Goal: Transaction & Acquisition: Purchase product/service

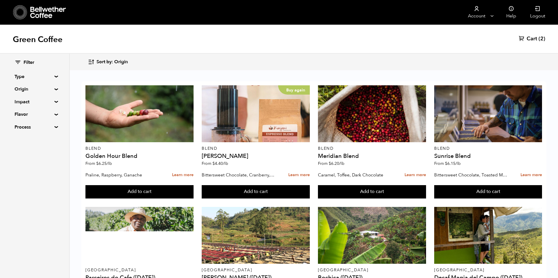
click at [122, 60] on span "Sort by: Origin" at bounding box center [111, 62] width 31 height 6
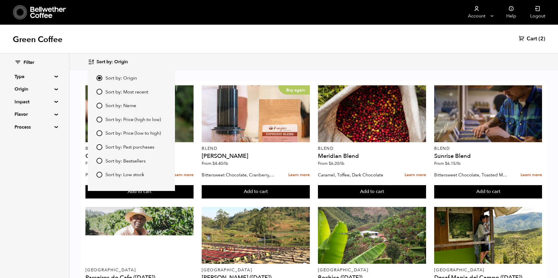
click at [128, 91] on span "Sort by: Most recent" at bounding box center [126, 92] width 43 height 6
click at [102, 91] on input "Sort by: Most recent" at bounding box center [99, 92] width 6 height 6
radio input "true"
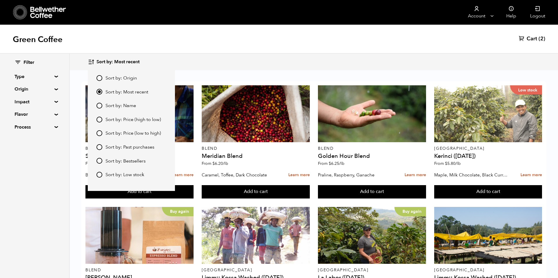
click at [243, 59] on div "Sort by: Most recent Sort by: Origin Sort by: Most recent Sort by: Name Sort by…" at bounding box center [314, 62] width 452 height 14
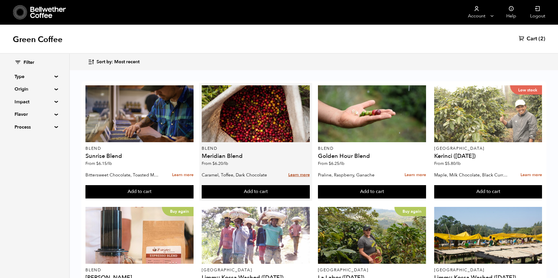
scroll to position [425, 0]
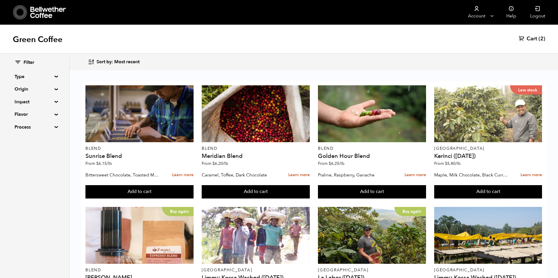
click at [193, 199] on button "Add to cart" at bounding box center [139, 191] width 108 height 13
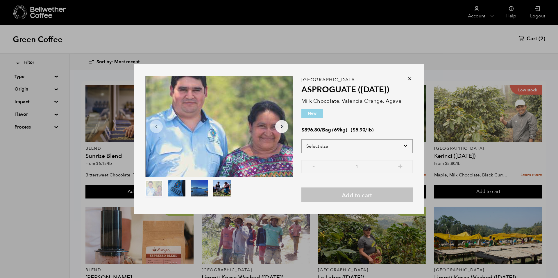
click at [378, 139] on select "Select size Bag (69kg) (152 lbs)" at bounding box center [356, 146] width 111 height 14
select select "bag-2"
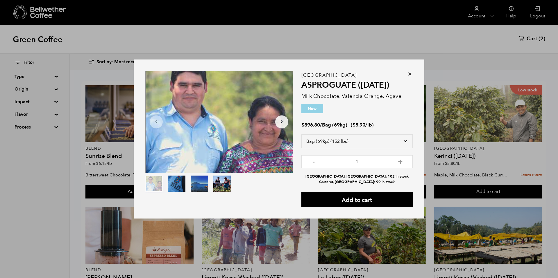
click at [409, 74] on icon at bounding box center [410, 74] width 6 height 6
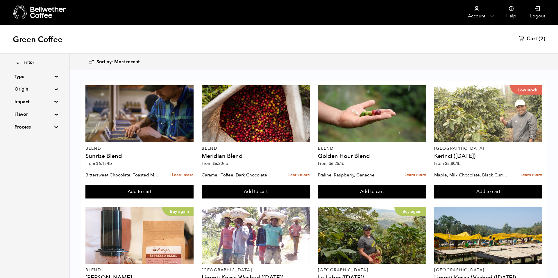
scroll to position [165, 0]
click at [193, 185] on button "Add to cart" at bounding box center [139, 191] width 108 height 13
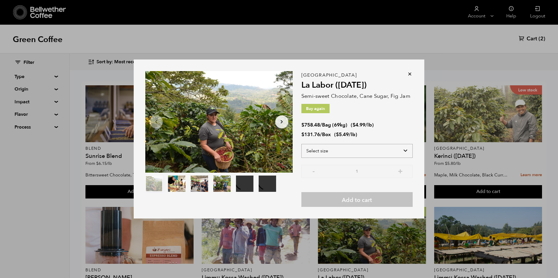
click at [381, 148] on select "Select size Bag (69kg) (152 lbs) Box (24 lbs)" at bounding box center [356, 151] width 111 height 14
select select "bag-2"
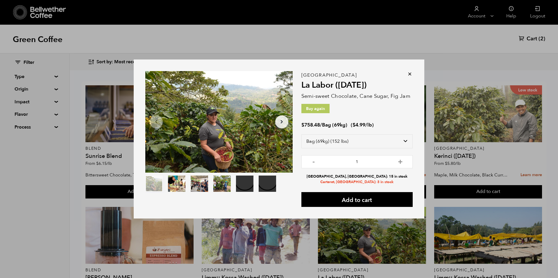
click at [410, 76] on icon at bounding box center [410, 74] width 6 height 6
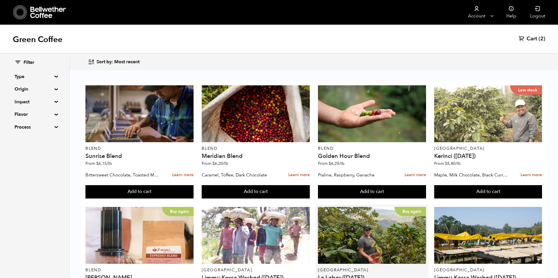
scroll to position [425, 0]
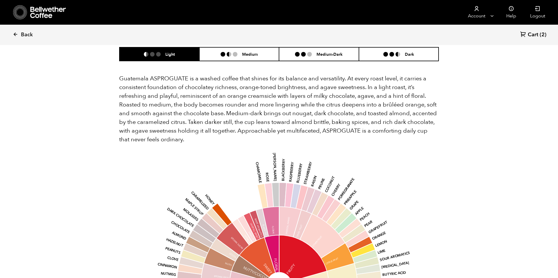
scroll to position [376, 0]
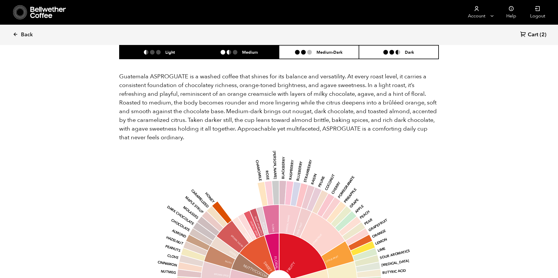
click at [227, 54] on li at bounding box center [229, 52] width 5 height 5
click at [195, 50] on li "Light" at bounding box center [159, 52] width 80 height 14
click at [215, 50] on li "Medium" at bounding box center [239, 52] width 80 height 14
